Goal: Communication & Community: Answer question/provide support

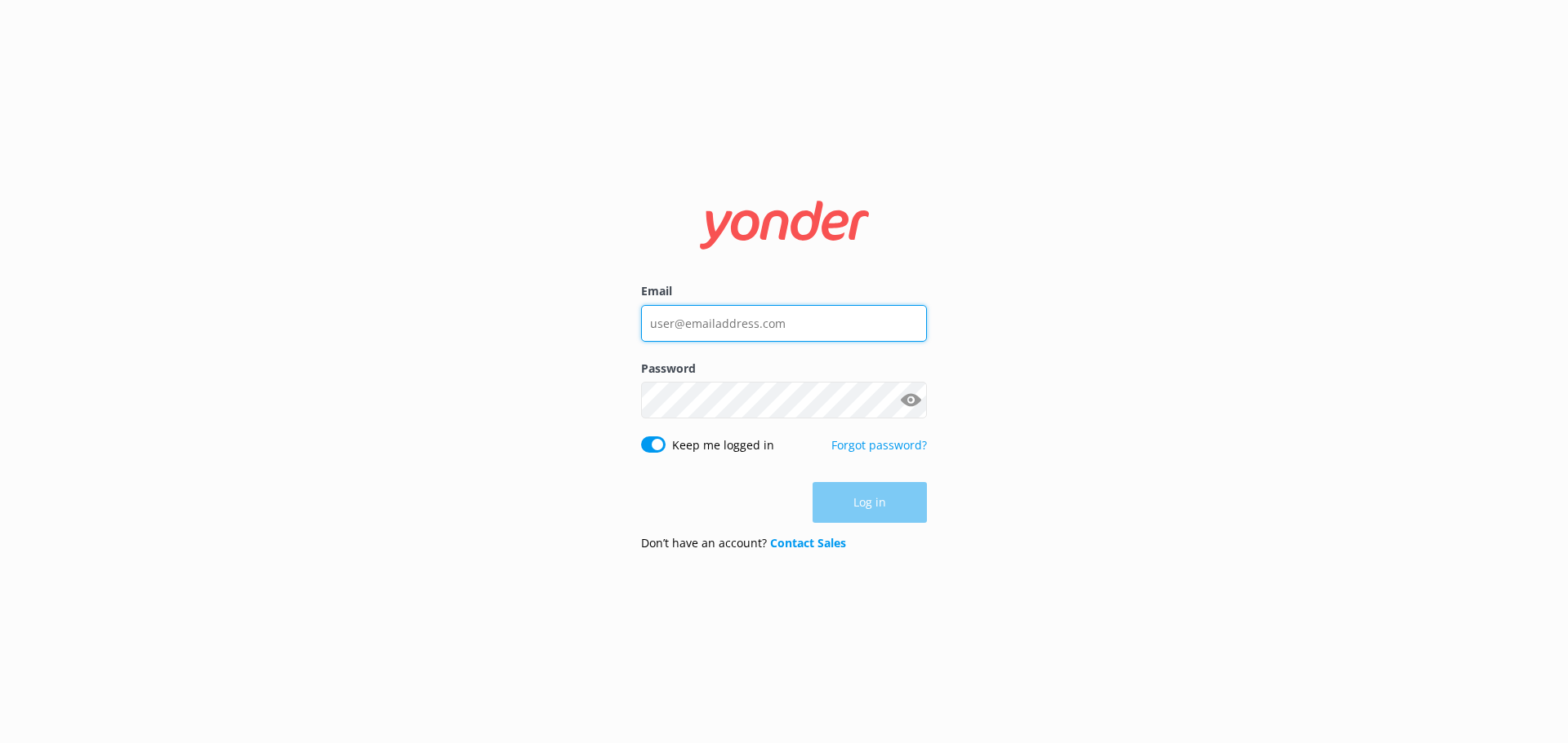
type input "[EMAIL_ADDRESS][DOMAIN_NAME]"
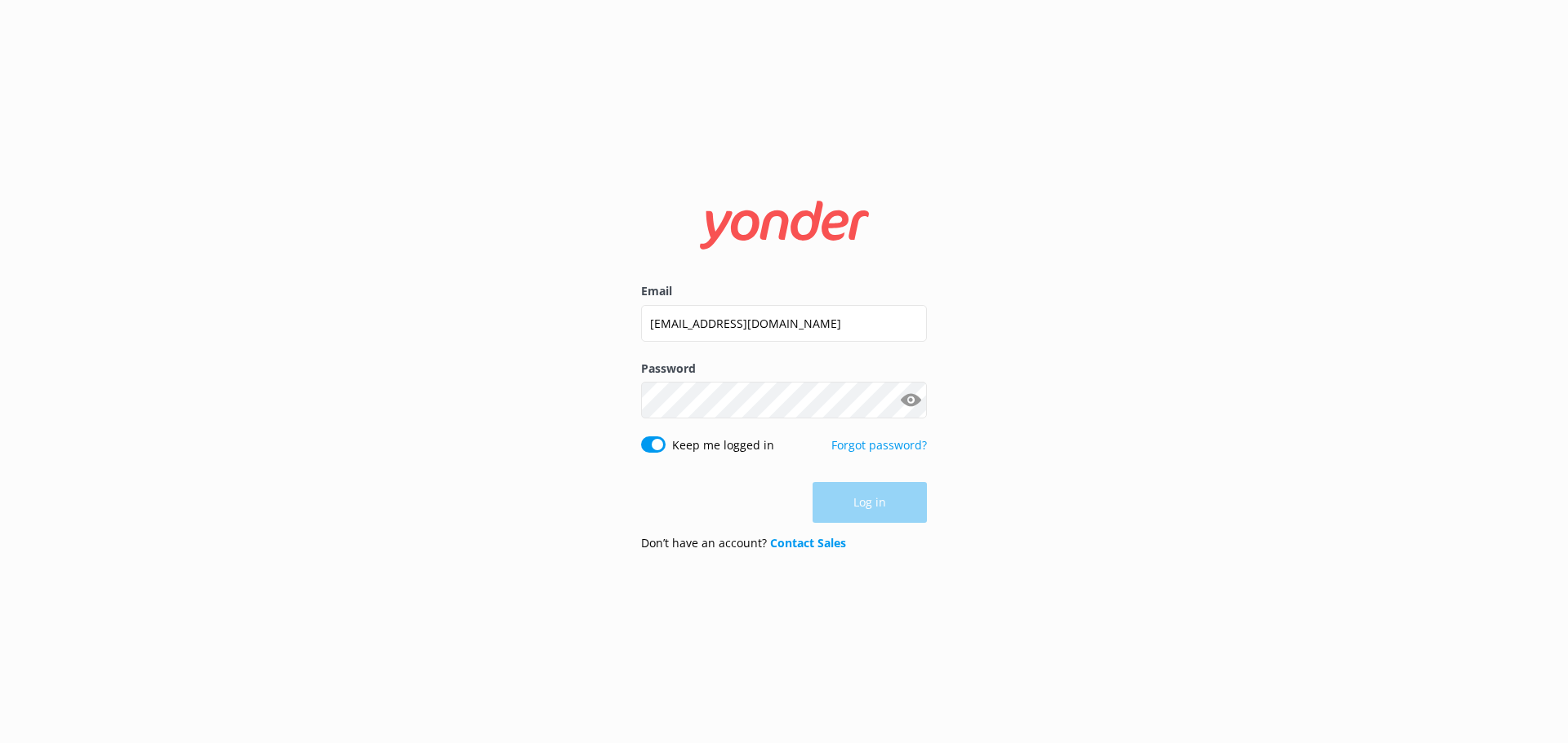
click at [863, 511] on div "Log in" at bounding box center [783, 502] width 285 height 41
click at [882, 502] on button "Log in" at bounding box center [869, 503] width 115 height 41
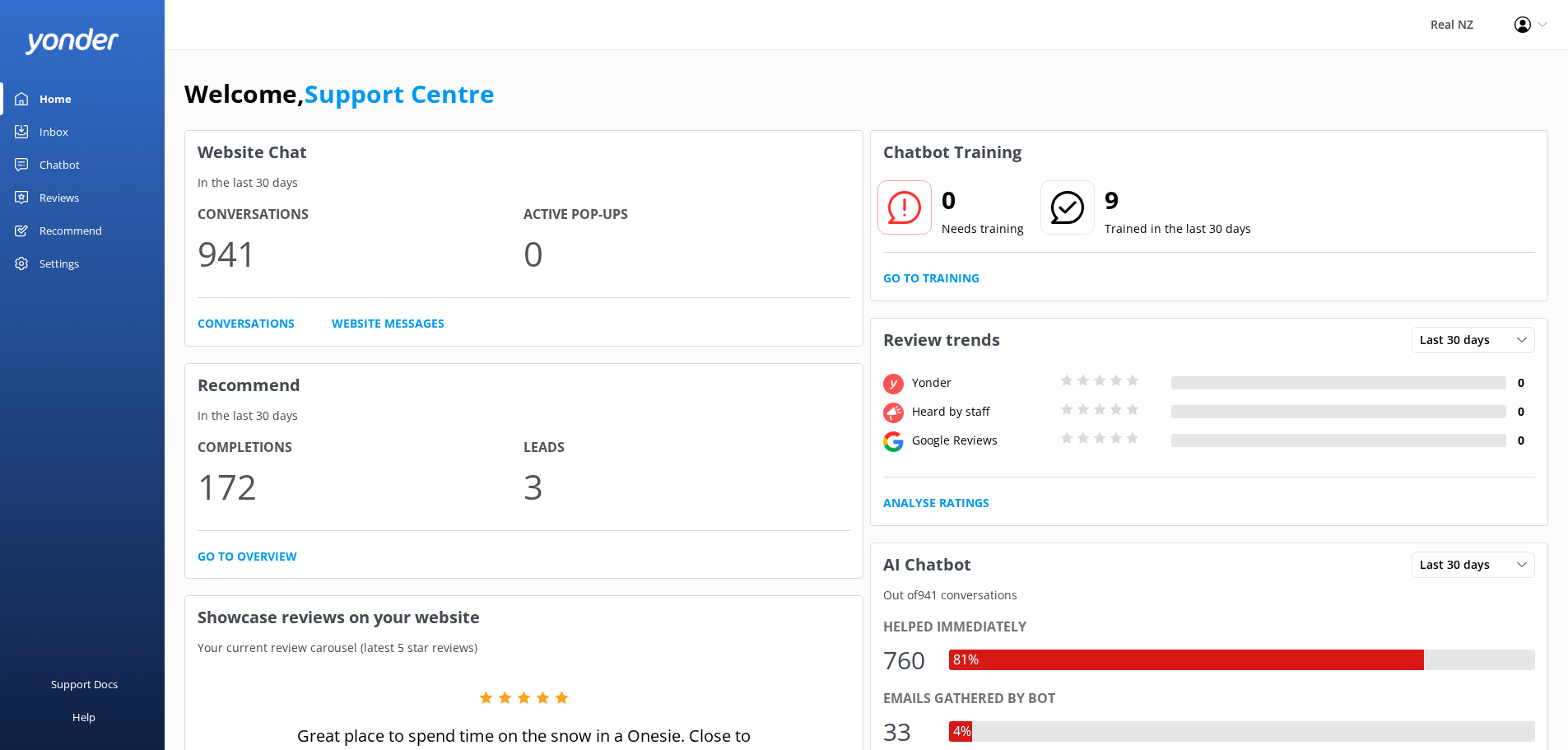
click at [37, 130] on link "Inbox" at bounding box center [82, 132] width 164 height 33
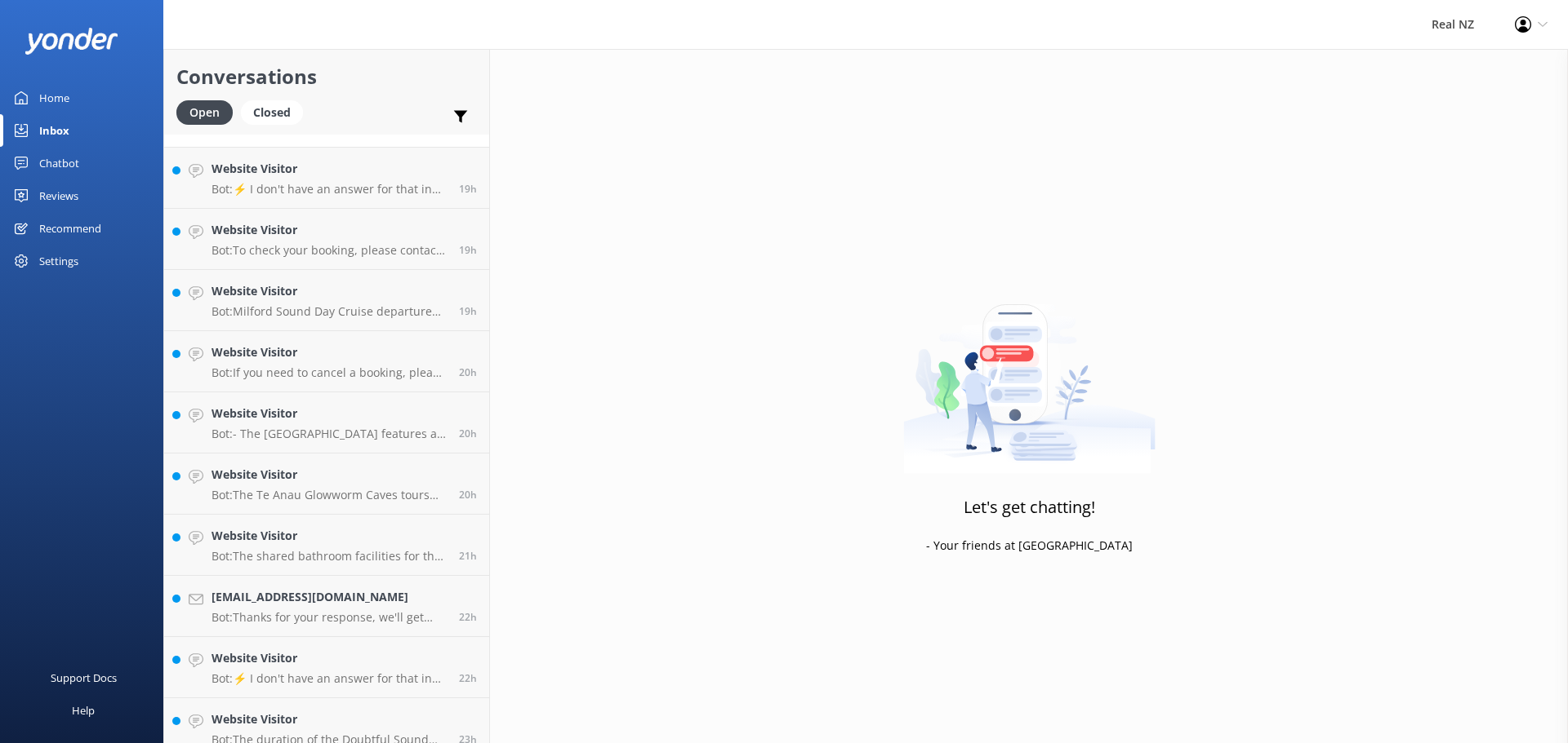
scroll to position [1905, 0]
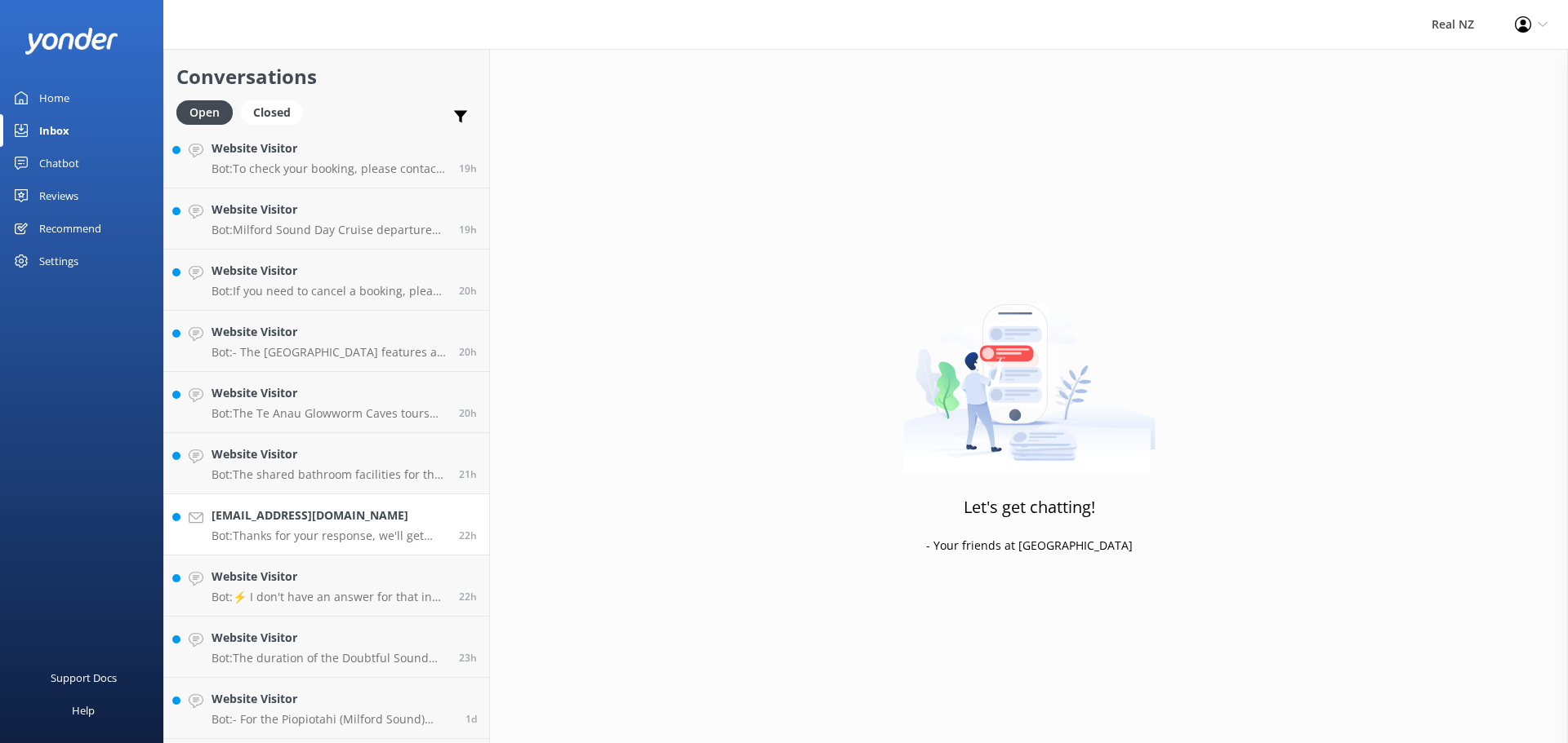
click at [342, 540] on p "Bot: Thanks for your response, we'll get back to you as soon as we can during o…" at bounding box center [329, 535] width 235 height 15
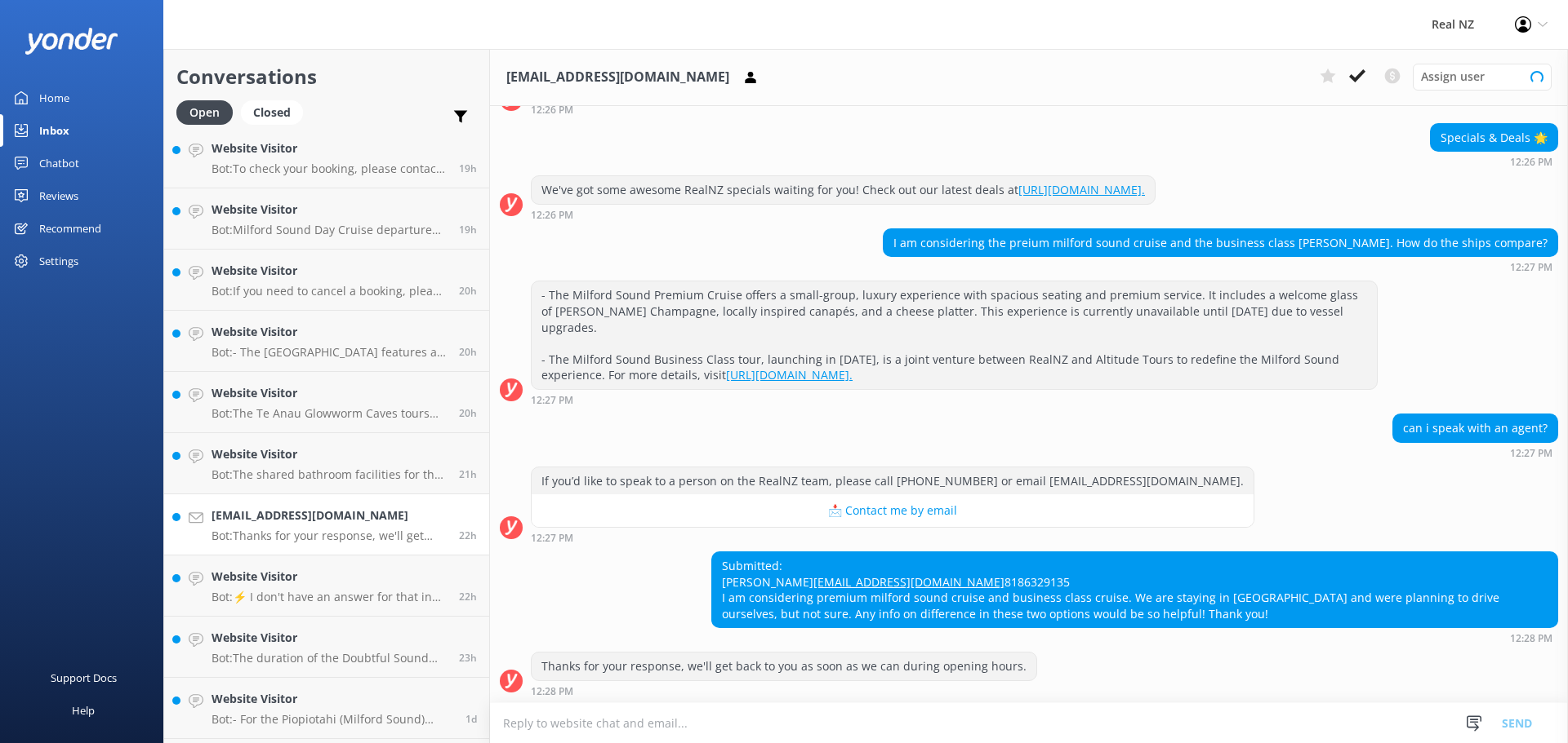
scroll to position [149, 0]
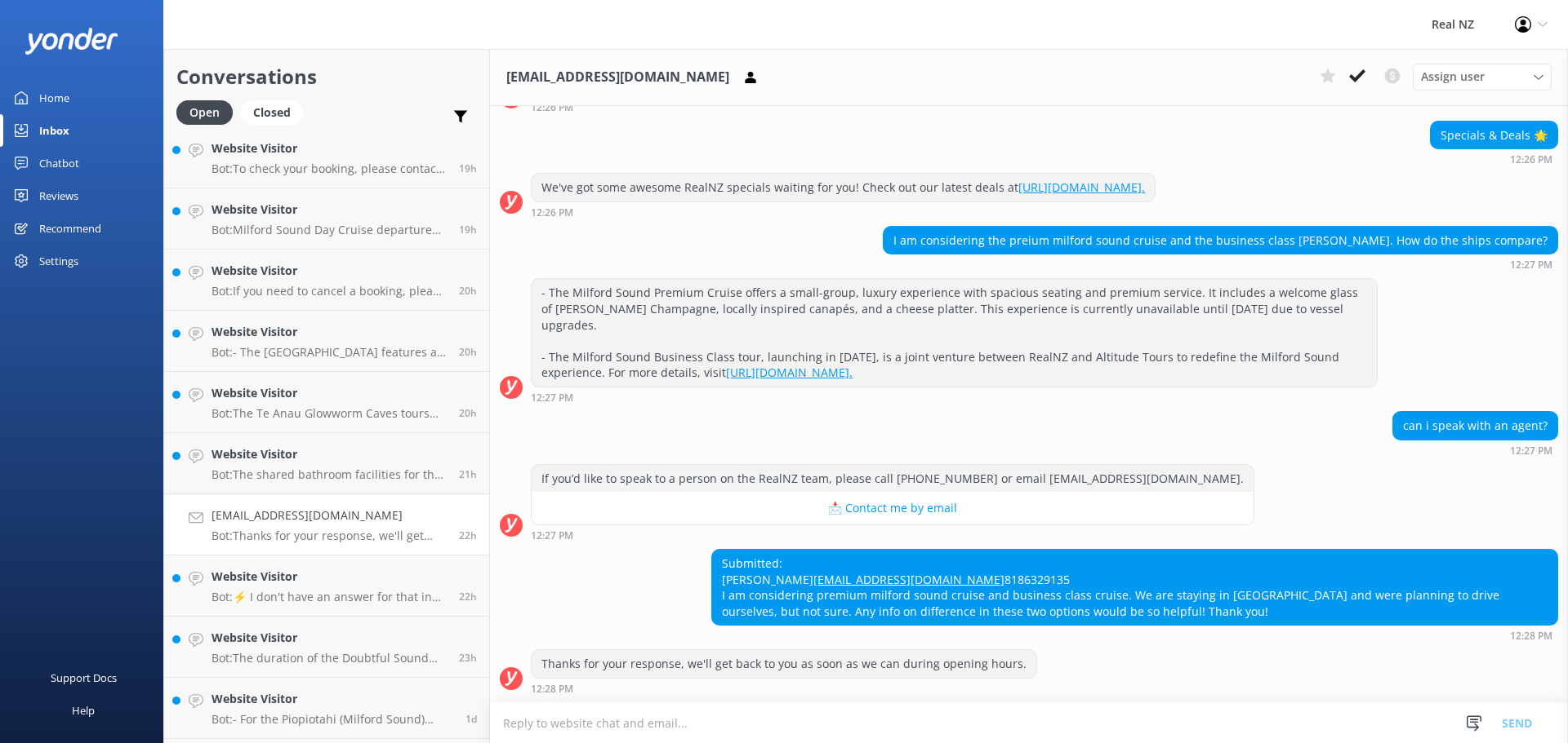
click at [571, 724] on textarea at bounding box center [1029, 723] width 1078 height 40
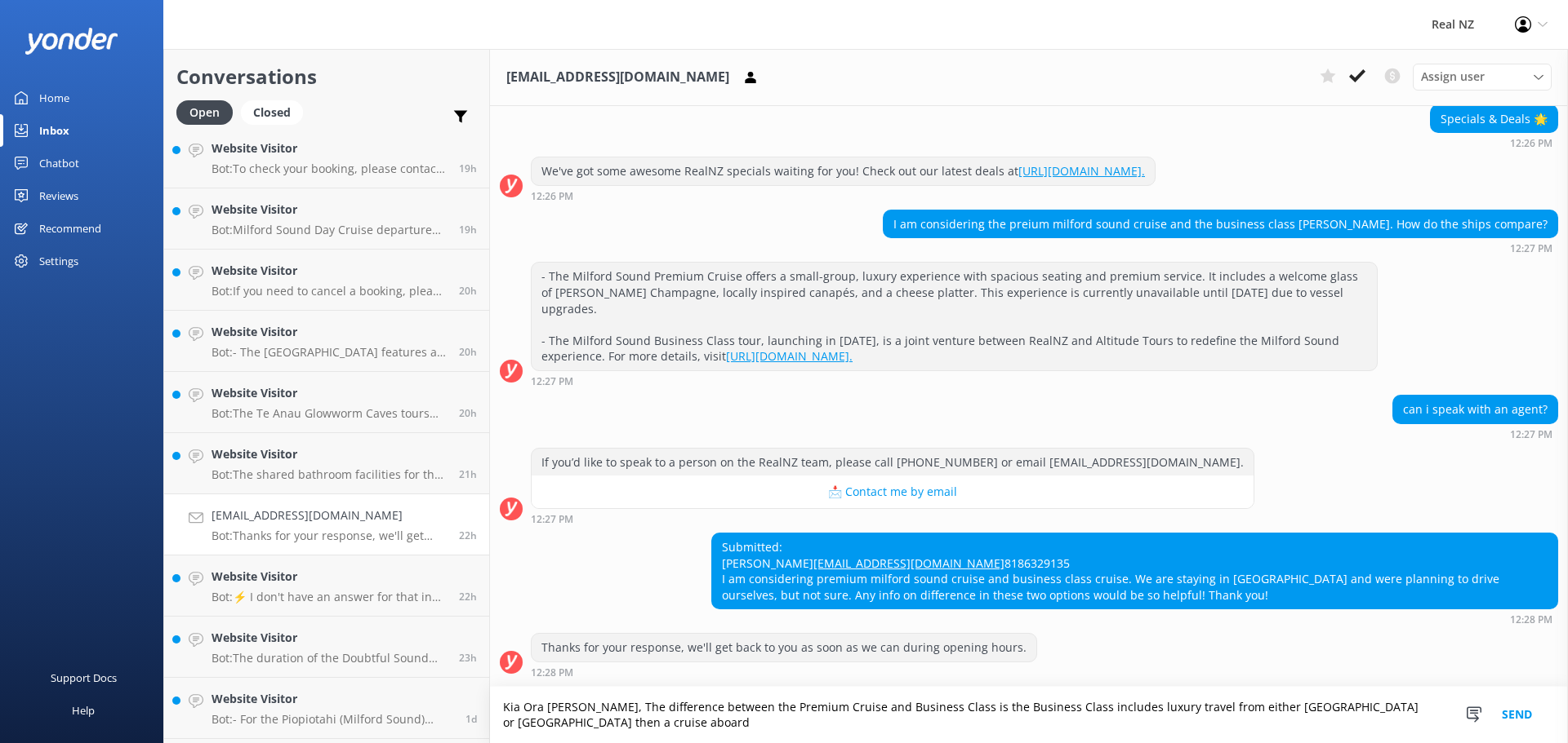
scroll to position [165, 0]
paste textarea "All-inclusive, hosted journey: Every detail is taken care of, with a dedicated …"
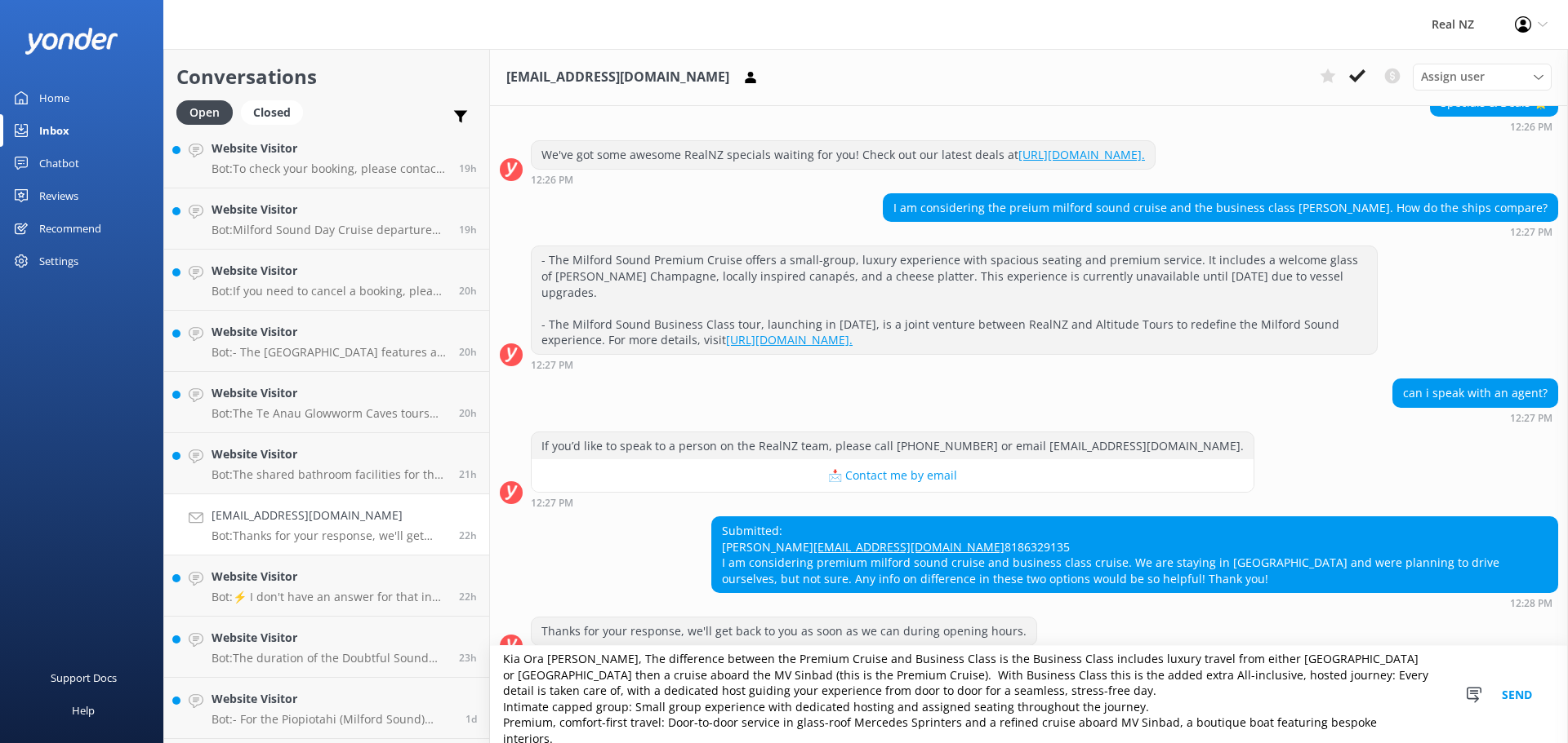
scroll to position [207, 0]
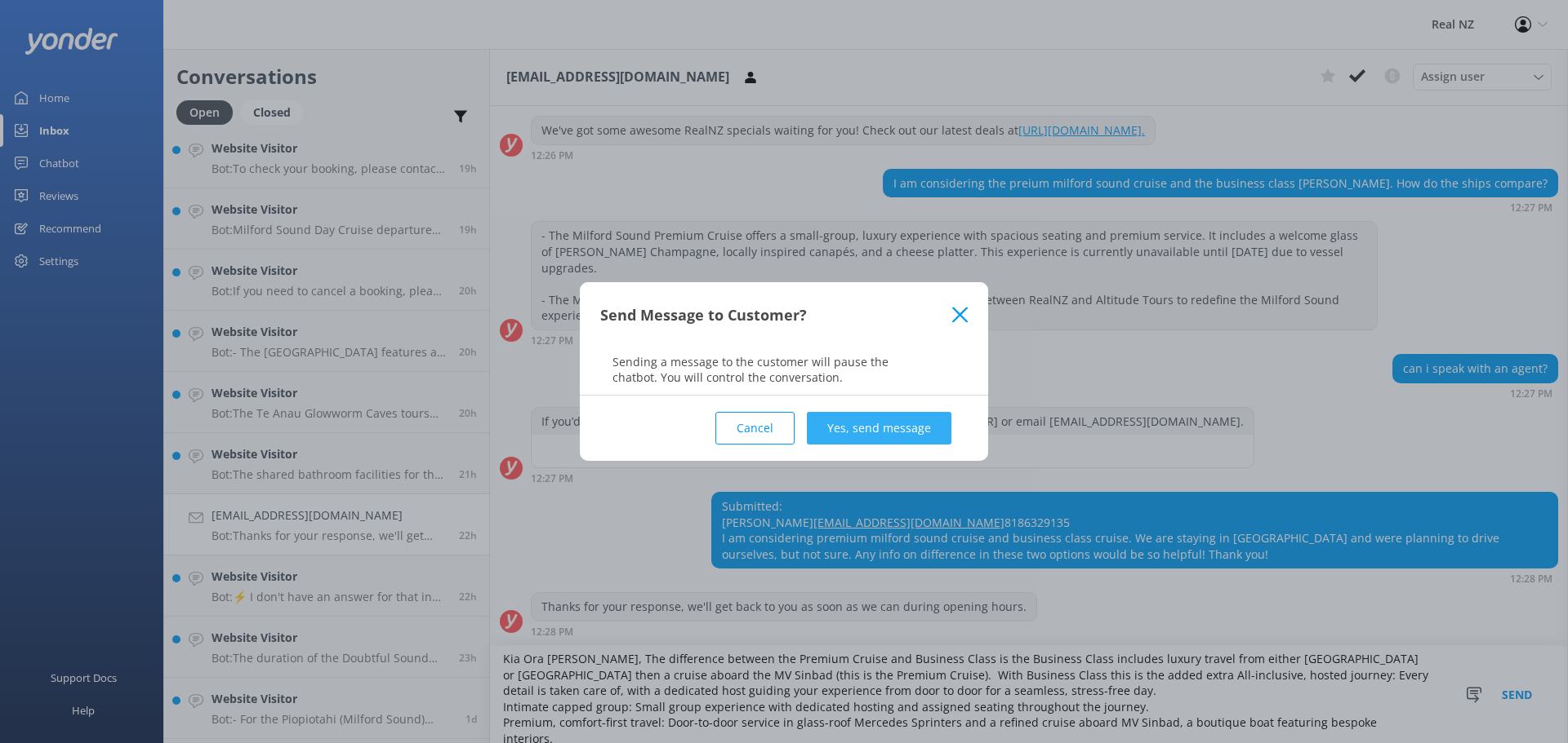
type textarea "Kia Ora [PERSON_NAME], The difference between the Premium Cruise and Business C…"
click at [850, 428] on button "Yes, send message" at bounding box center [879, 428] width 145 height 33
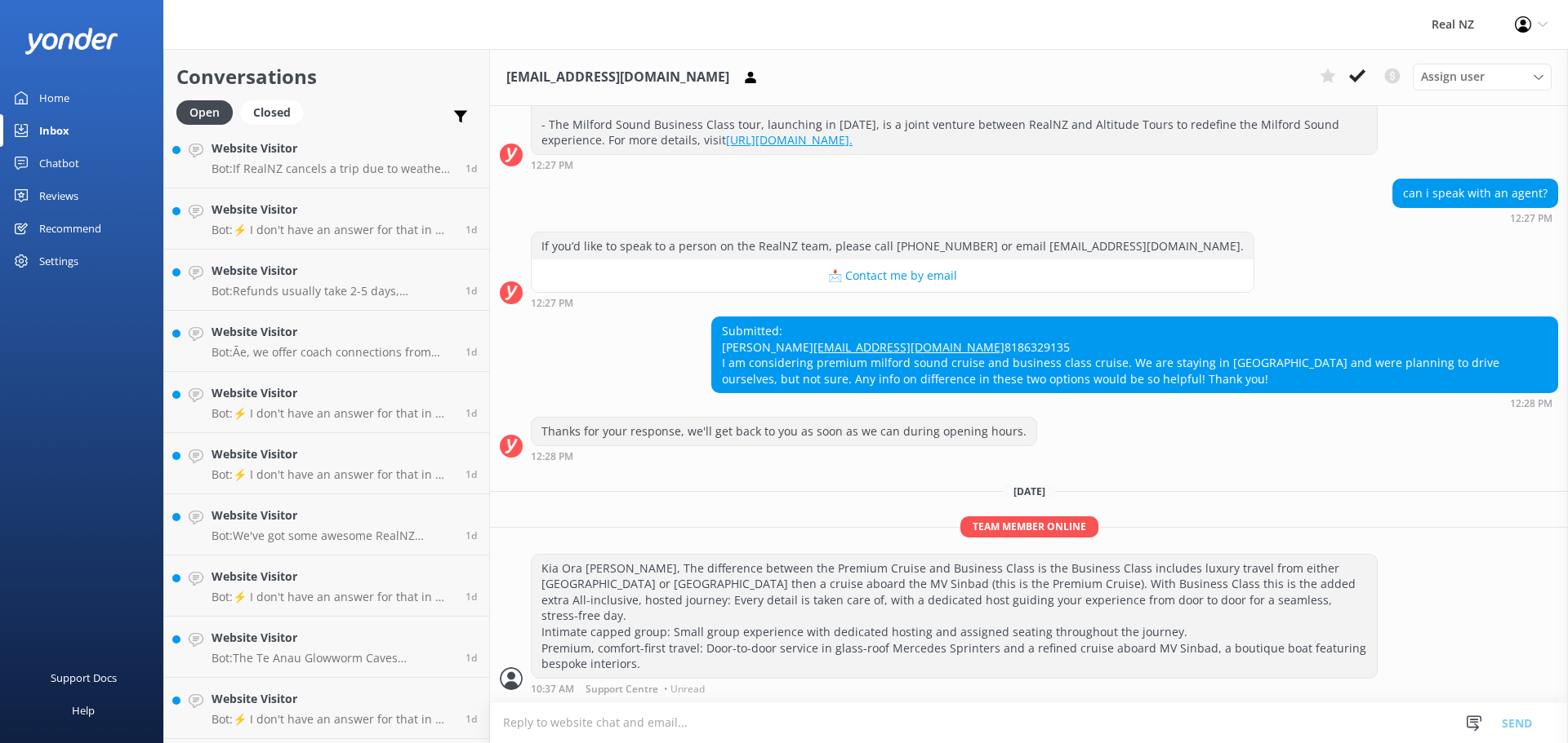
scroll to position [3047, 0]
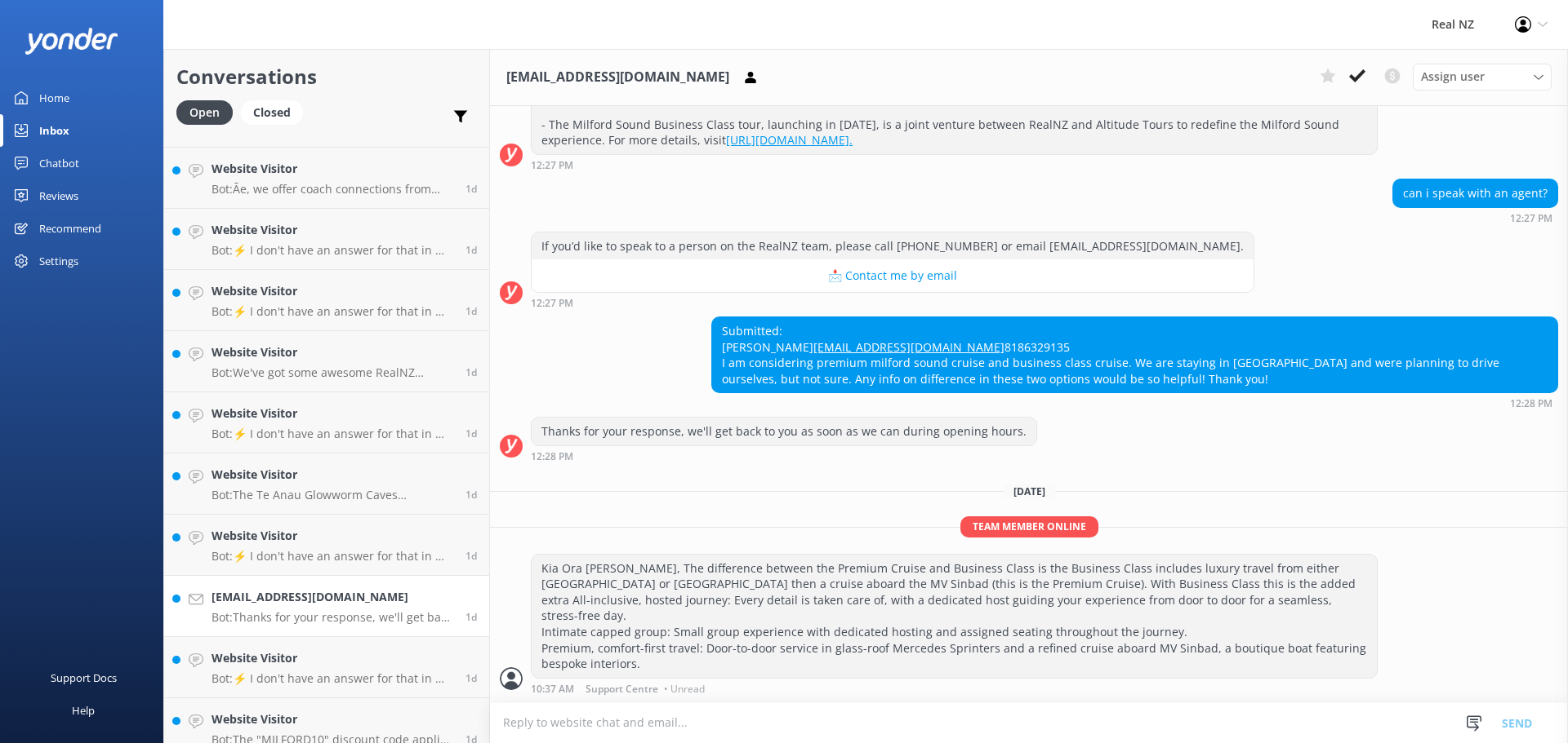
click at [348, 610] on p "Bot: Thanks for your response, we'll get back to you as soon as we can during o…" at bounding box center [332, 617] width 241 height 15
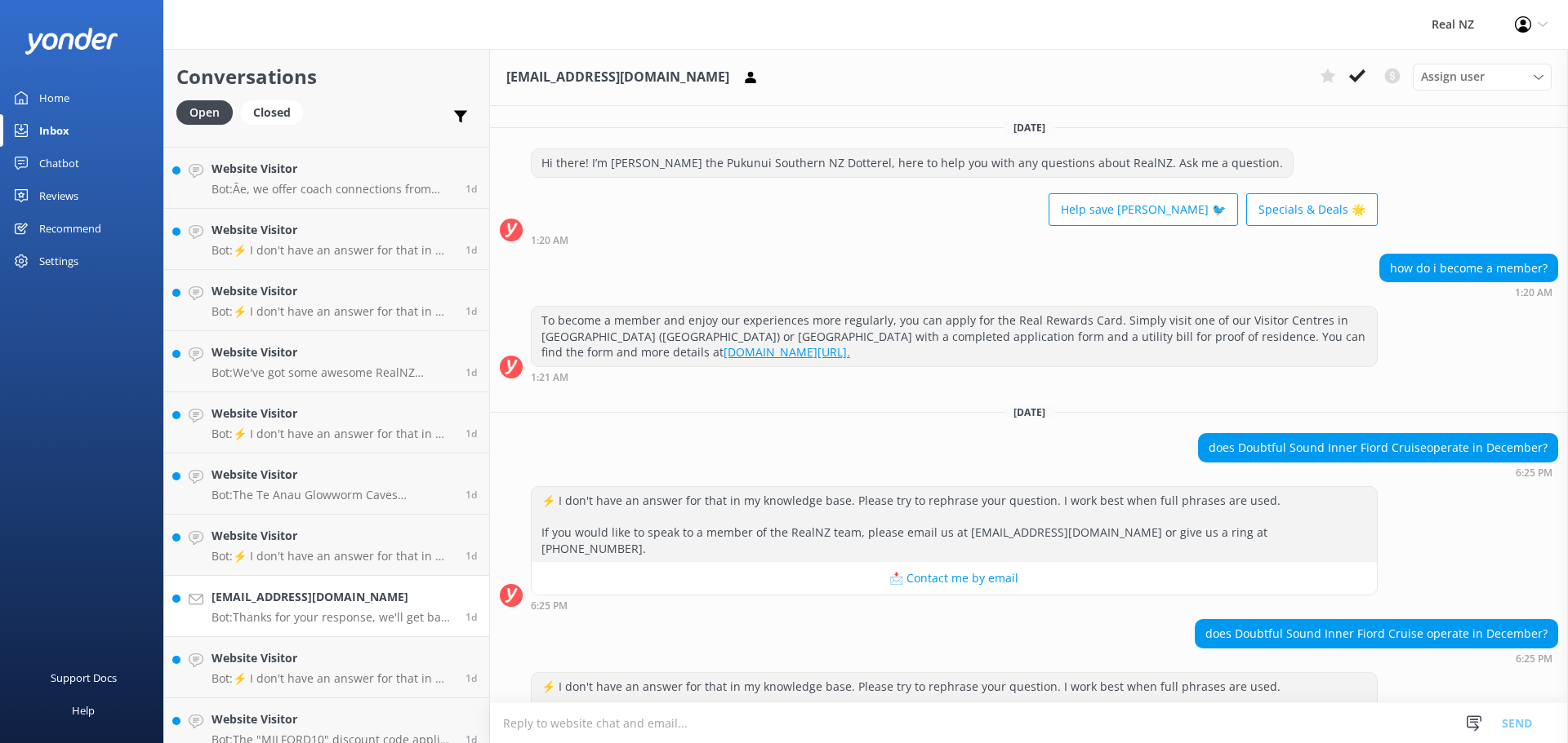
scroll to position [224, 0]
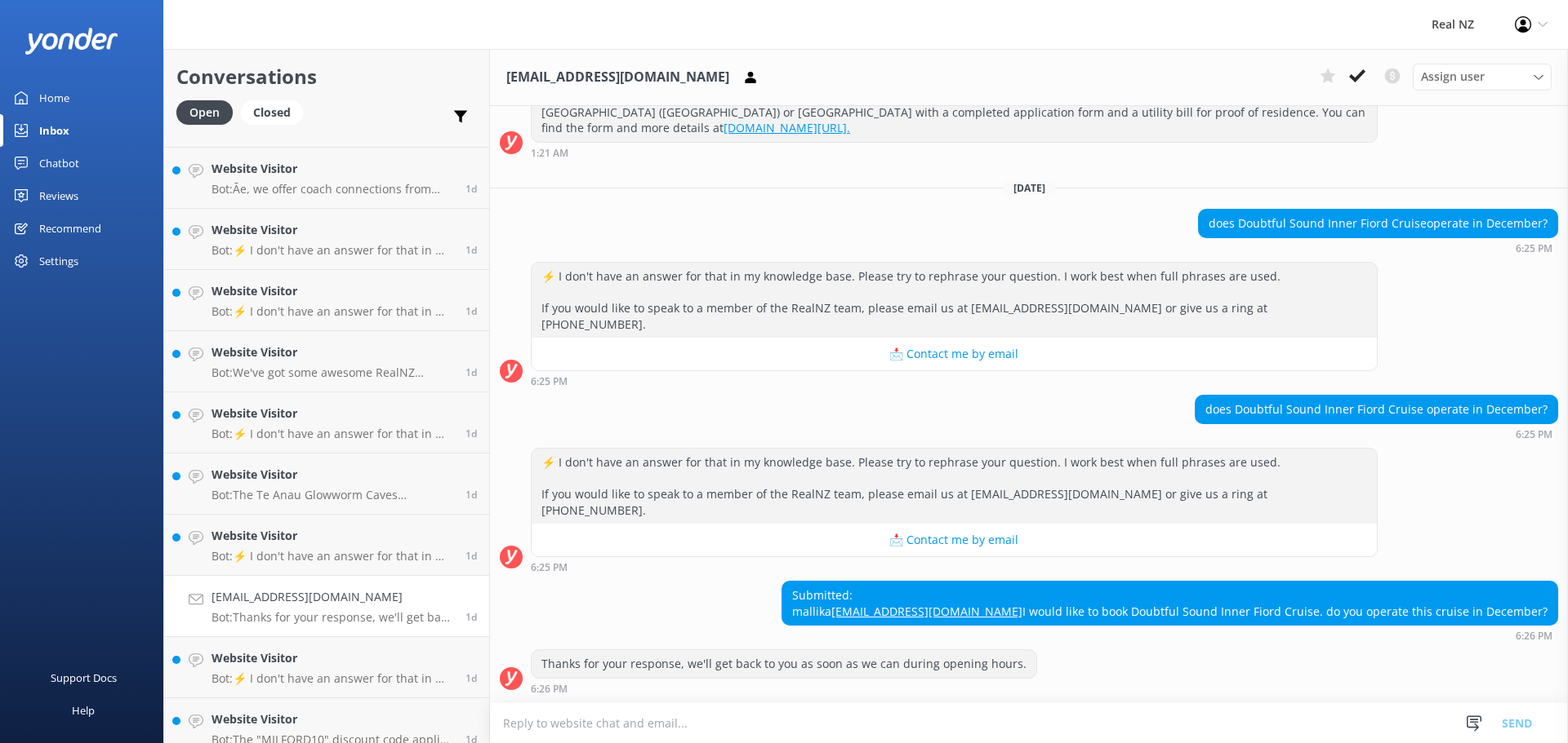
click at [610, 725] on textarea at bounding box center [1029, 723] width 1078 height 40
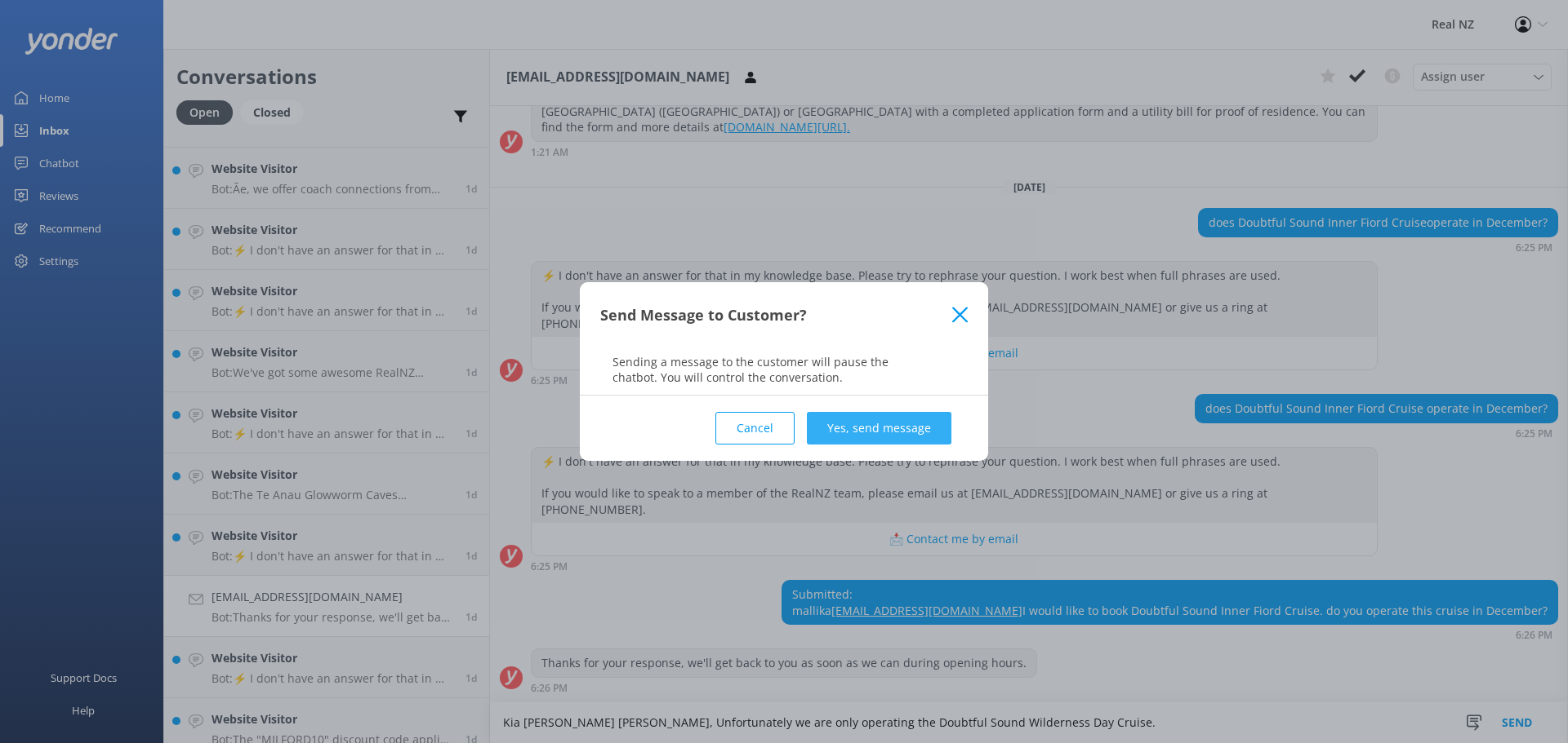
type textarea "Kia [PERSON_NAME] [PERSON_NAME], Unfortunately we are only operating the Doubtf…"
click at [862, 423] on button "Yes, send message" at bounding box center [879, 428] width 145 height 33
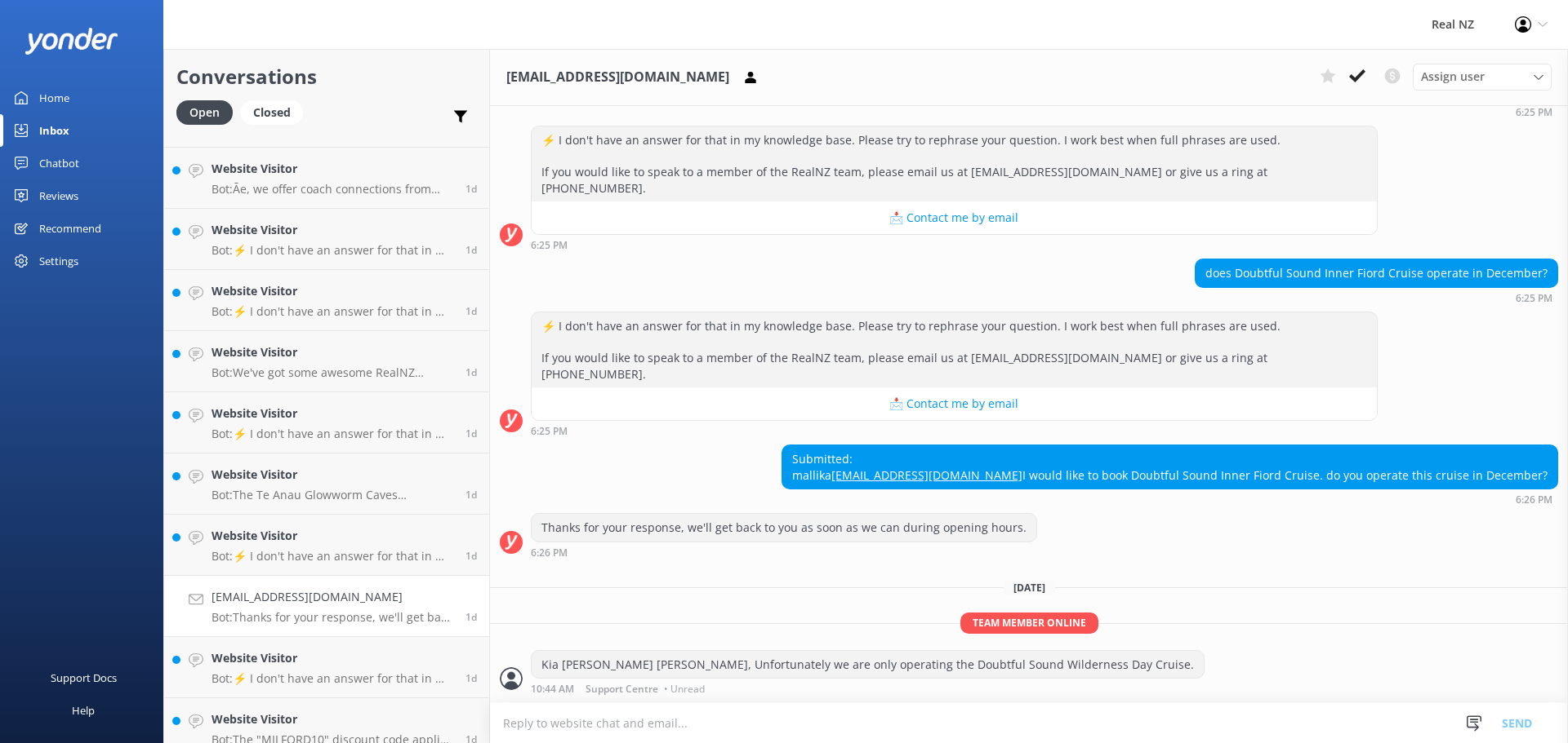
scroll to position [396, 0]
